Goal: Information Seeking & Learning: Learn about a topic

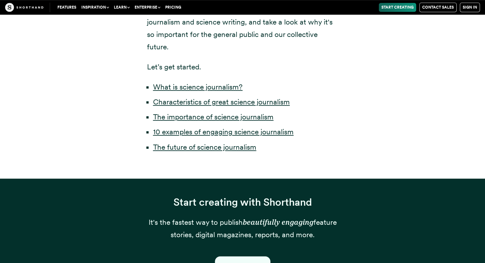
scroll to position [354, 0]
click at [168, 82] on li "What is science journalism?" at bounding box center [245, 87] width 185 height 12
click at [169, 88] on link "What is science journalism?" at bounding box center [198, 87] width 90 height 9
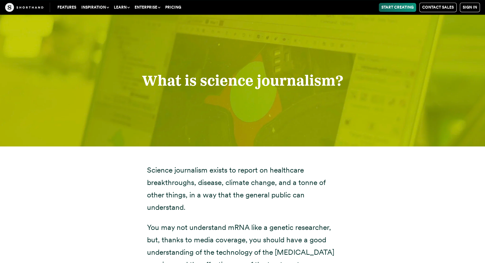
scroll to position [665, 0]
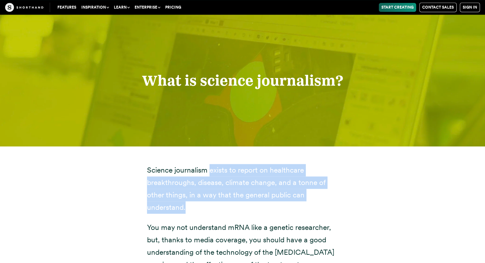
drag, startPoint x: 209, startPoint y: 169, endPoint x: 225, endPoint y: 199, distance: 34.6
click at [225, 199] on p "Science journalism exists to report on healthcare breakthroughs, disease, clima…" at bounding box center [242, 189] width 191 height 50
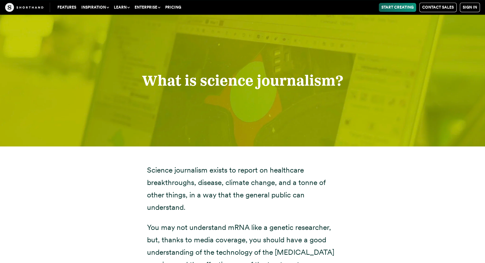
click at [225, 209] on p "Science journalism exists to report on healthcare breakthroughs, disease, clima…" at bounding box center [242, 189] width 191 height 50
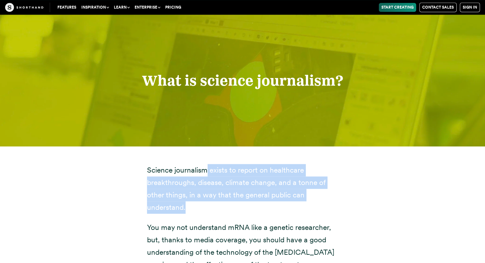
drag, startPoint x: 208, startPoint y: 169, endPoint x: 219, endPoint y: 204, distance: 36.8
click at [219, 204] on p "Science journalism exists to report on healthcare breakthroughs, disease, clima…" at bounding box center [242, 189] width 191 height 50
copy p "exists to report on healthcare breakthroughs, disease, climate change, and a to…"
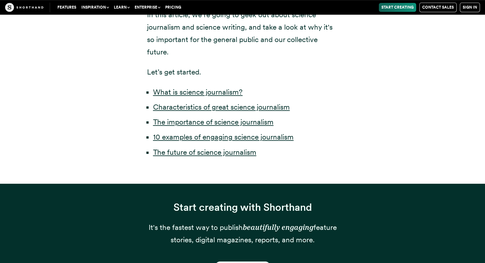
scroll to position [349, 0]
click at [254, 105] on link "Characteristics of great science journalism" at bounding box center [221, 107] width 137 height 9
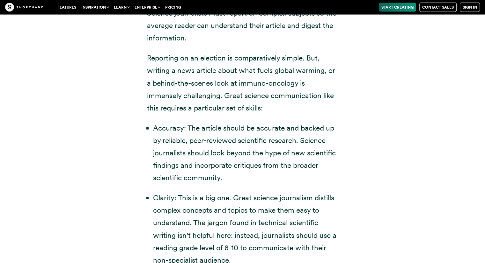
scroll to position [1295, 0]
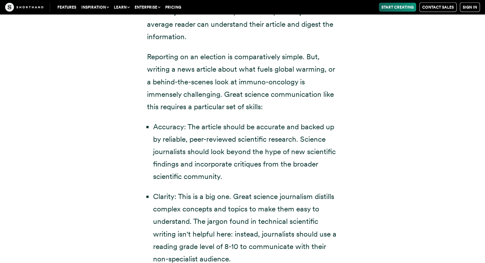
click at [170, 190] on li "Clarity: This is a big one. Great science journalism distills complex concepts …" at bounding box center [245, 227] width 185 height 75
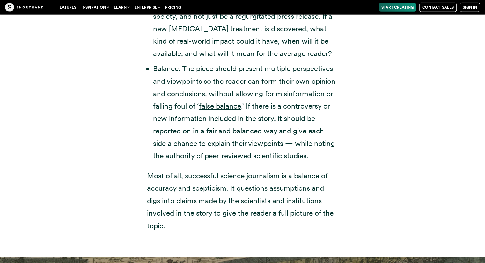
scroll to position [1575, 0]
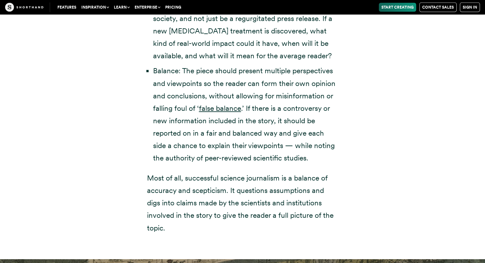
click at [167, 214] on p "Most of all, successful science journalism is a balance of accuracy and sceptic…" at bounding box center [242, 203] width 191 height 62
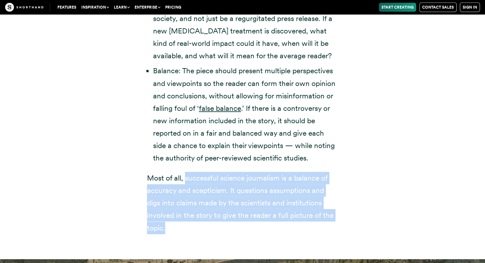
drag, startPoint x: 165, startPoint y: 220, endPoint x: 185, endPoint y: 160, distance: 62.9
click at [185, 172] on p "Most of all, successful science journalism is a balance of accuracy and sceptic…" at bounding box center [242, 203] width 191 height 62
copy p "successful science journalism is a balance of accuracy and scepticism. It quest…"
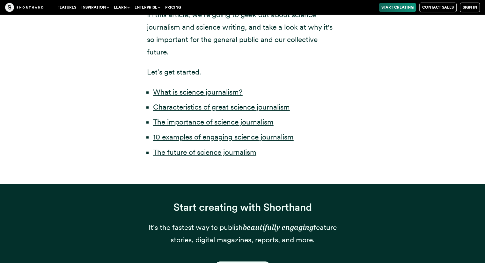
scroll to position [354, 0]
